Goal: Information Seeking & Learning: Find specific fact

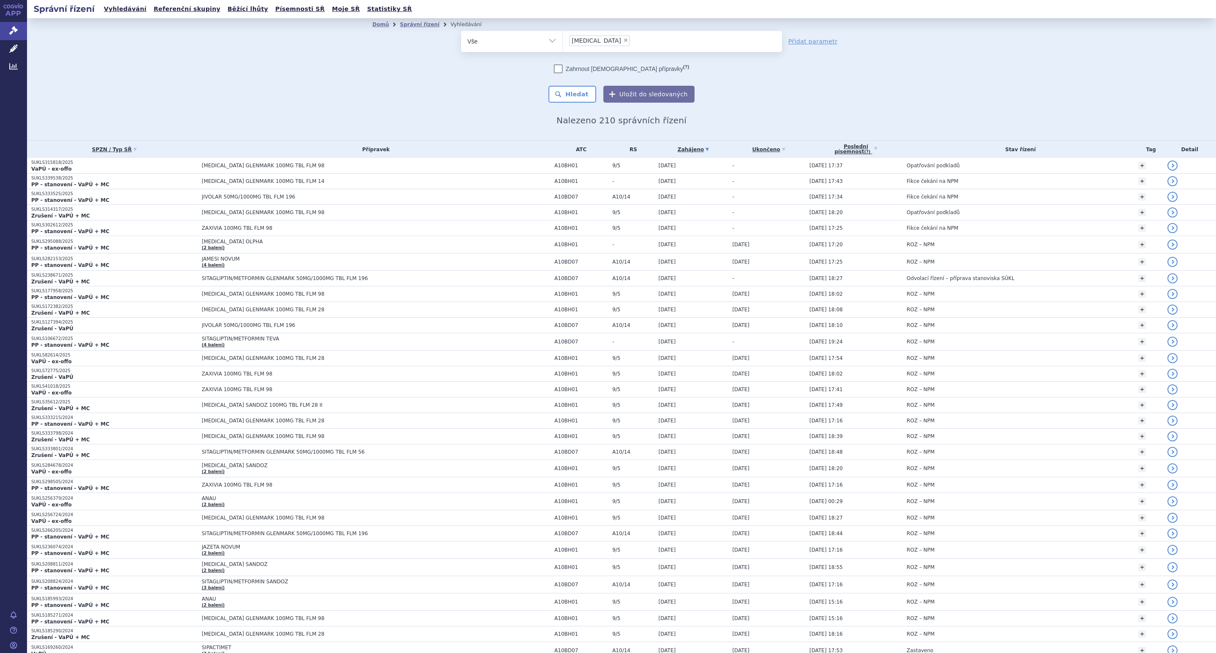
click at [623, 38] on span "×" at bounding box center [625, 40] width 5 height 5
click at [563, 38] on select "[MEDICAL_DATA]" at bounding box center [562, 40] width 0 height 21
select select
type input "R03AK10"
select select "R03AK10"
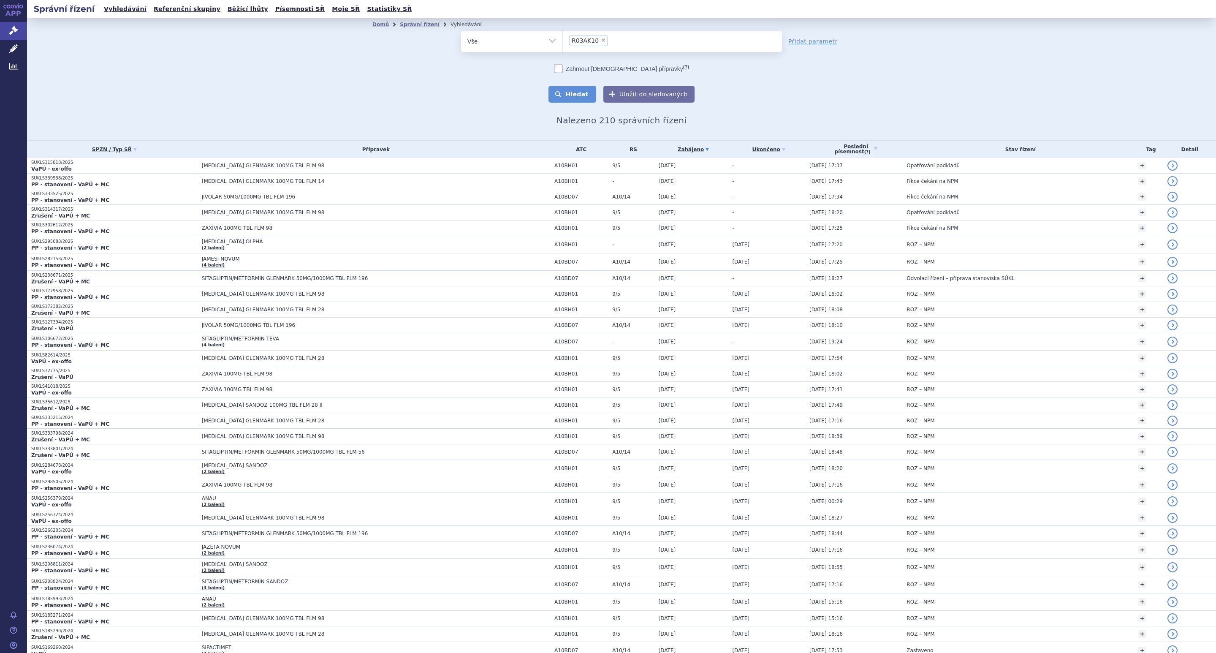
click at [572, 89] on button "Hledat" at bounding box center [572, 94] width 48 height 17
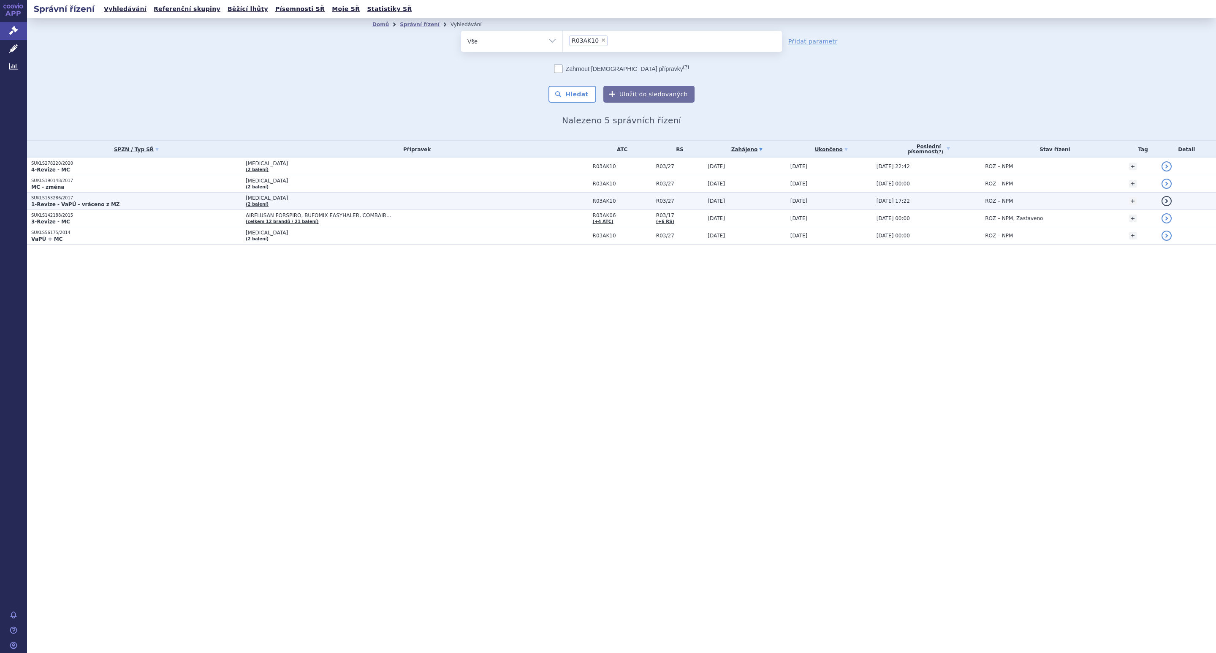
click at [278, 201] on span "[MEDICAL_DATA]" at bounding box center [351, 198] width 211 height 6
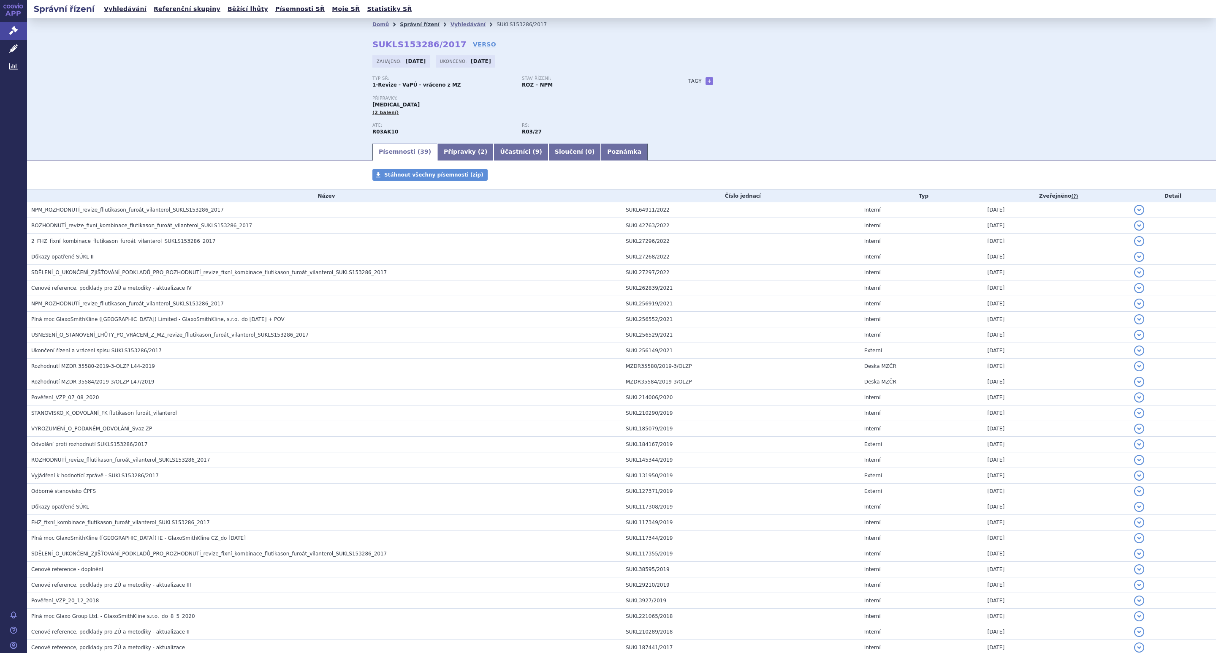
click at [418, 24] on link "Správní řízení" at bounding box center [420, 25] width 40 height 6
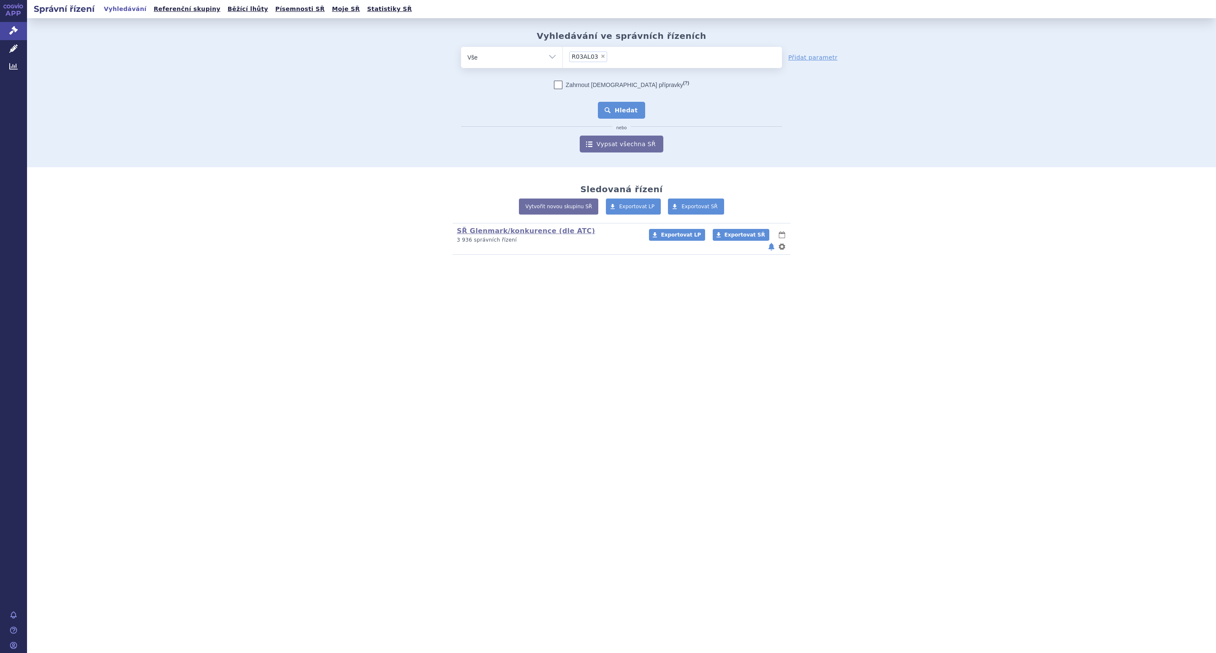
click at [618, 105] on button "Hledat" at bounding box center [622, 110] width 48 height 17
